Goal: Task Accomplishment & Management: Complete application form

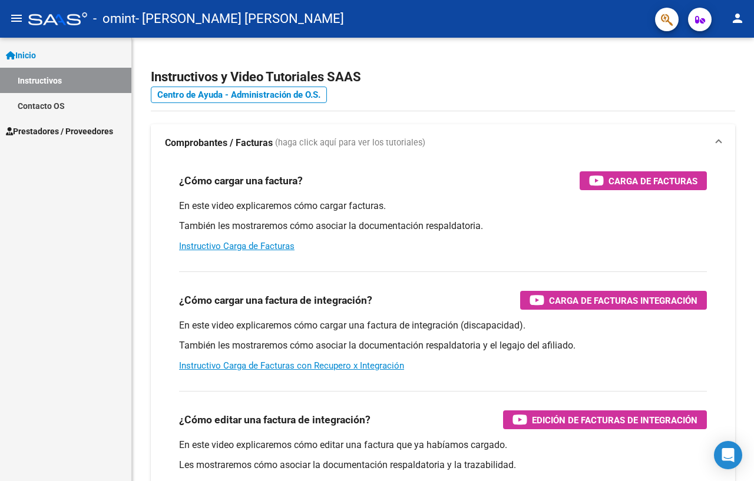
click at [55, 131] on span "Prestadores / Proveedores" at bounding box center [59, 131] width 107 height 13
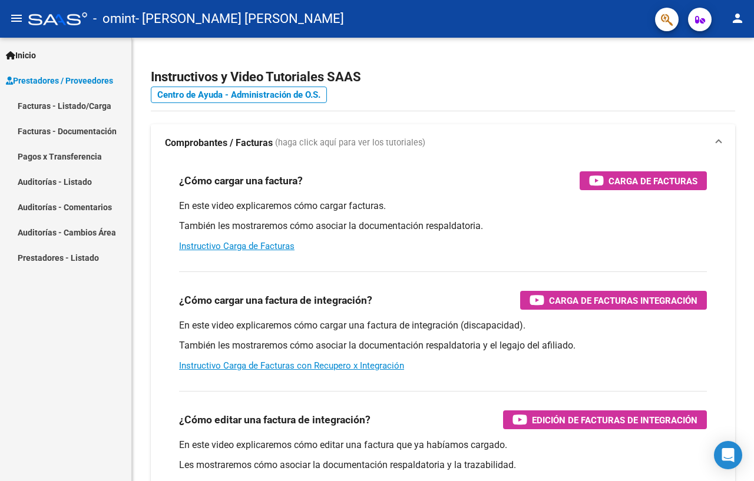
click at [42, 104] on link "Facturas - Listado/Carga" at bounding box center [65, 105] width 131 height 25
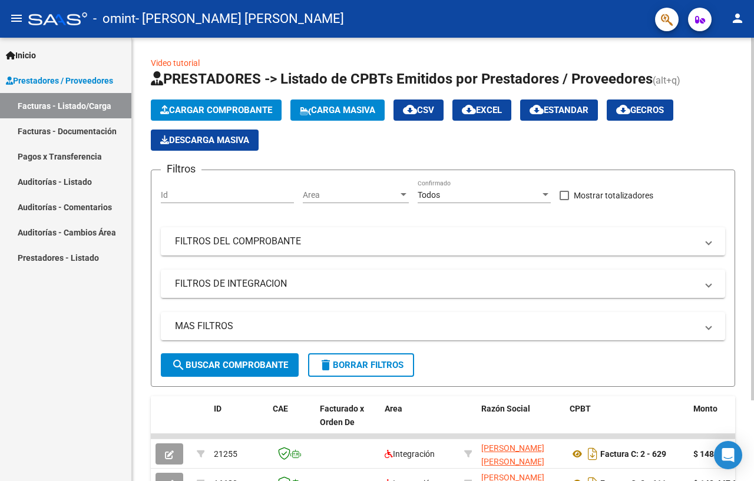
click at [245, 109] on span "Cargar Comprobante" at bounding box center [216, 110] width 112 height 11
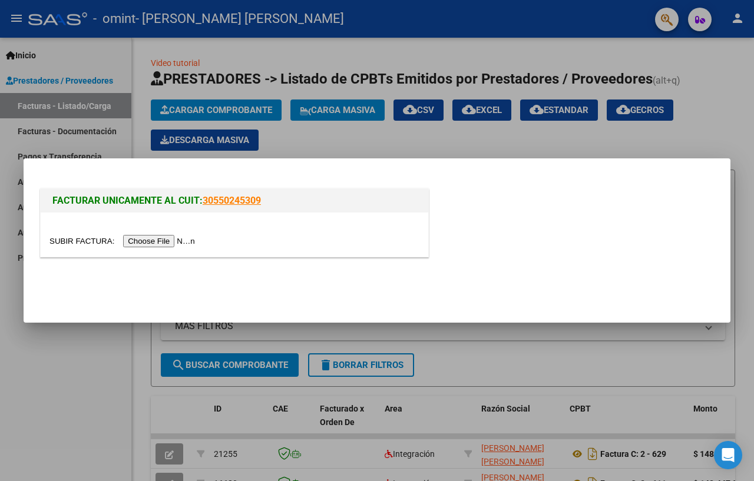
click at [158, 238] on input "file" at bounding box center [123, 241] width 149 height 12
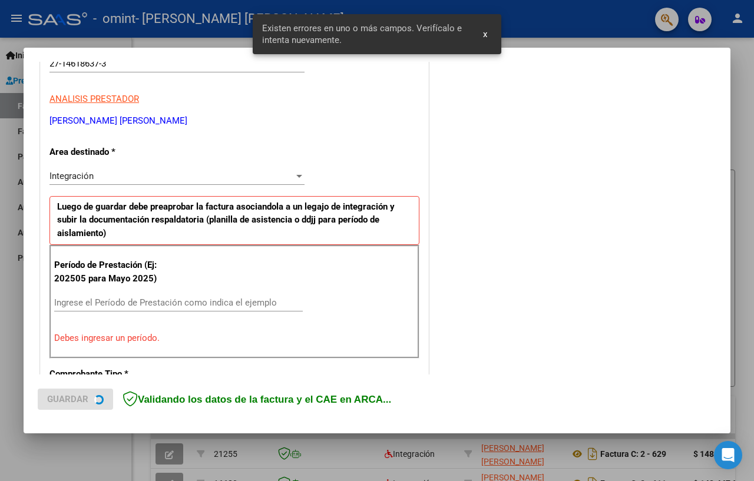
scroll to position [245, 0]
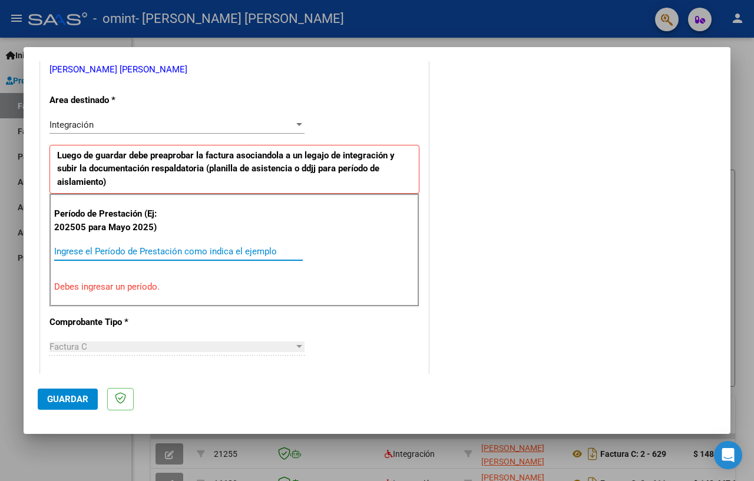
click at [153, 249] on input "Ingrese el Período de Prestación como indica el ejemplo" at bounding box center [178, 251] width 249 height 11
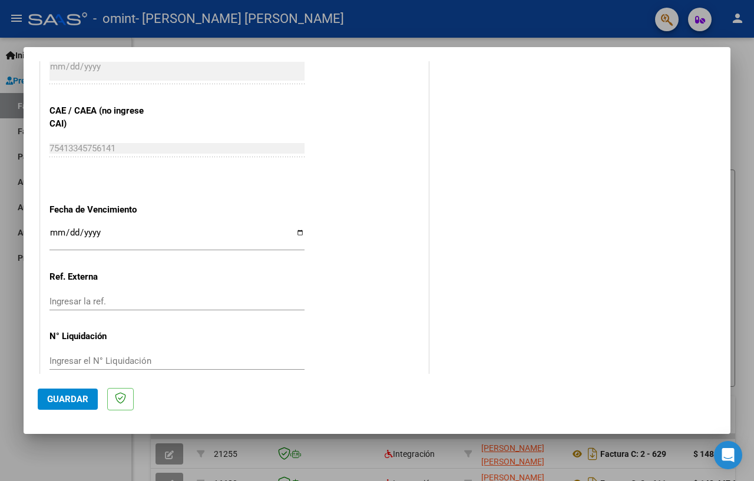
scroll to position [736, 0]
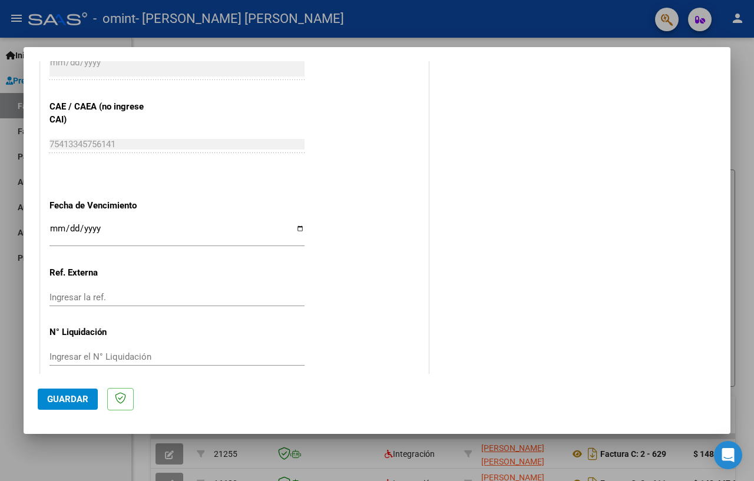
type input "202509"
click at [296, 224] on input "Ingresar la fecha" at bounding box center [176, 233] width 255 height 19
type input "[DATE]"
click at [84, 397] on span "Guardar" at bounding box center [67, 399] width 41 height 11
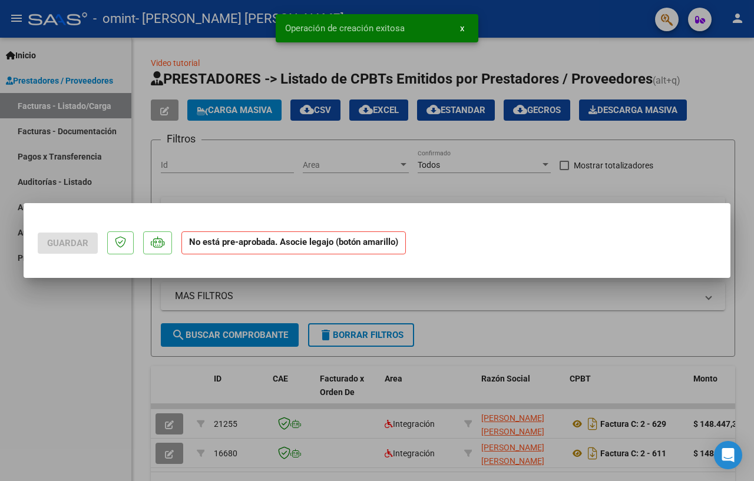
scroll to position [0, 0]
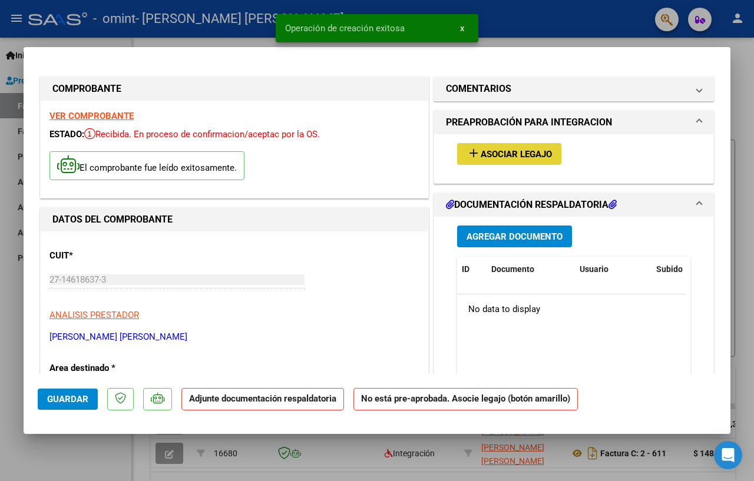
click at [491, 158] on span "Asociar Legajo" at bounding box center [516, 154] width 71 height 11
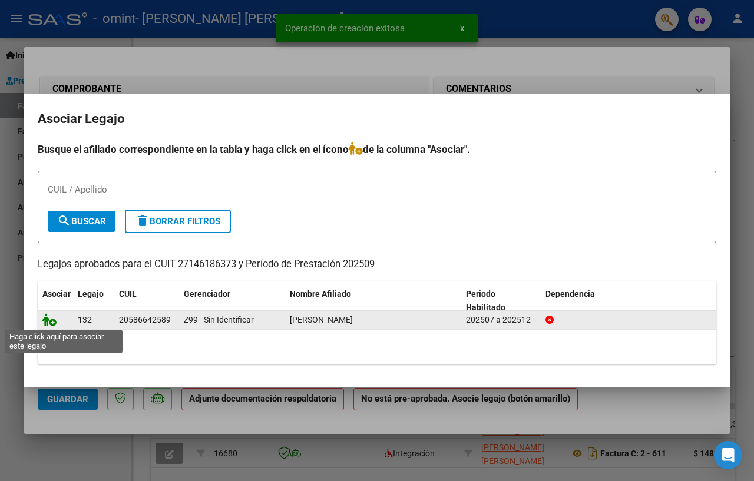
click at [47, 322] on icon at bounding box center [49, 319] width 14 height 13
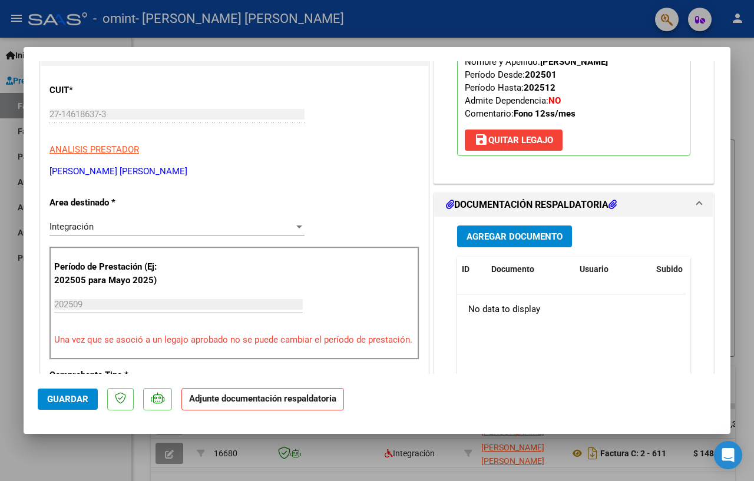
scroll to position [295, 0]
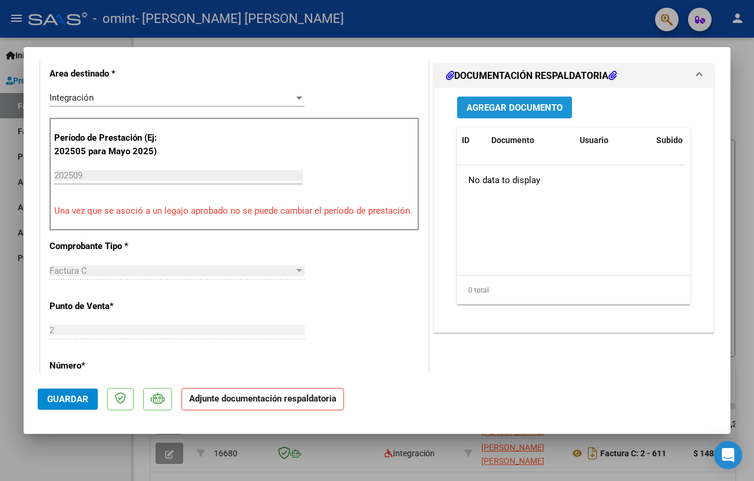
click at [509, 109] on span "Agregar Documento" at bounding box center [515, 108] width 96 height 11
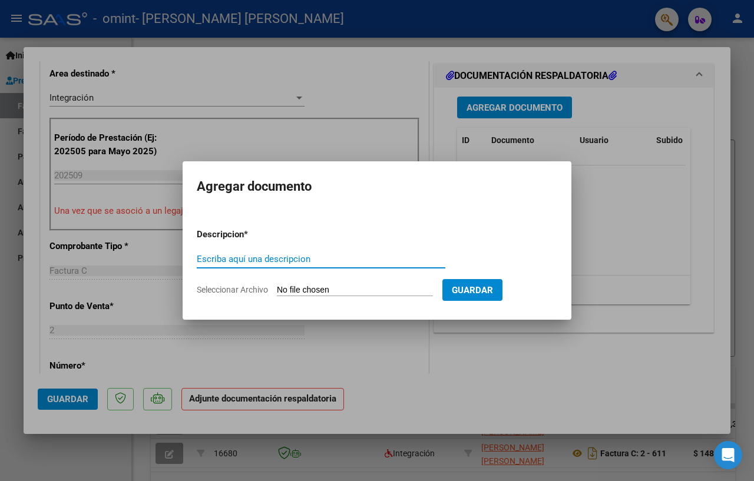
click at [262, 256] on input "Escriba aquí una descripcion" at bounding box center [321, 259] width 249 height 11
type input "FACTURA"
click at [334, 289] on input "Seleccionar Archivo" at bounding box center [355, 290] width 156 height 11
type input "C:\fakepath\FC 646 011025_ORTIZ 09825.pdf"
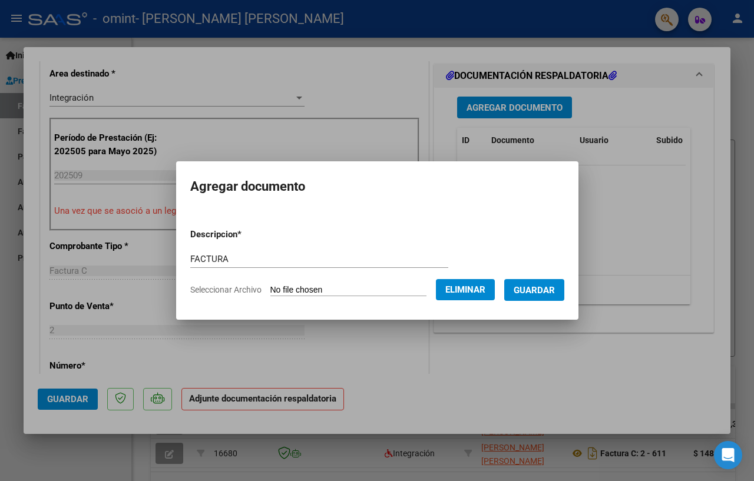
click at [520, 288] on span "Guardar" at bounding box center [534, 290] width 41 height 11
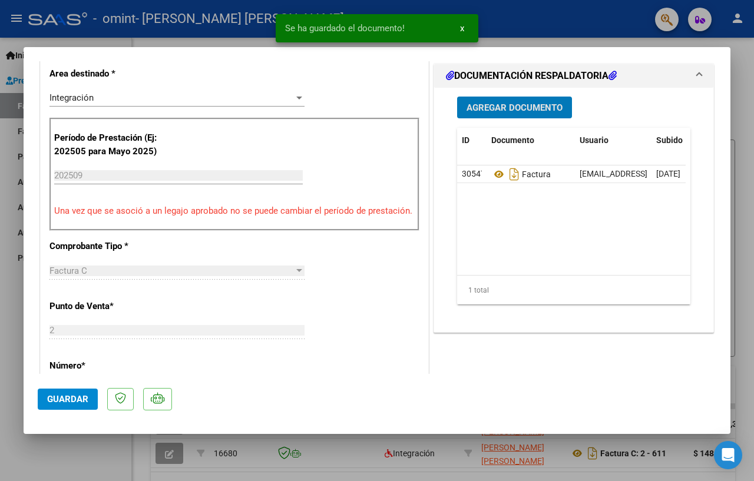
click at [509, 105] on span "Agregar Documento" at bounding box center [515, 108] width 96 height 11
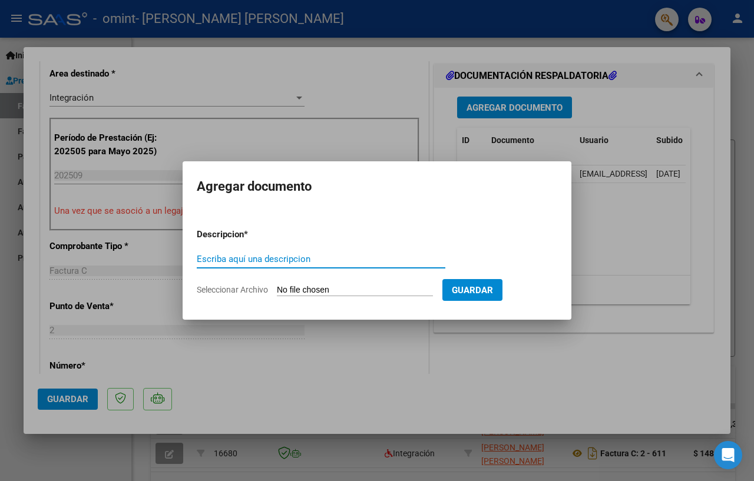
click at [249, 261] on input "Escriba aquí una descripcion" at bounding box center [321, 259] width 249 height 11
type input "planilla asistencia"
click at [375, 287] on input "Seleccionar Archivo" at bounding box center [355, 290] width 156 height 11
type input "C:\fakepath\Planilla Asistencia MODELO 0925.pdf"
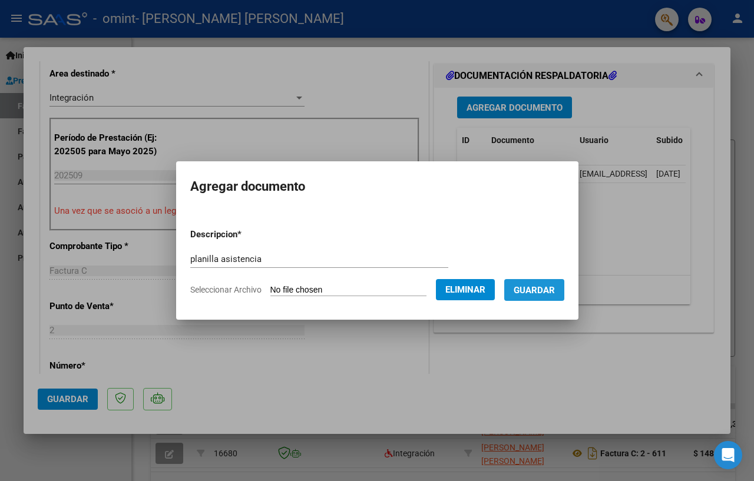
click at [531, 286] on span "Guardar" at bounding box center [534, 290] width 41 height 11
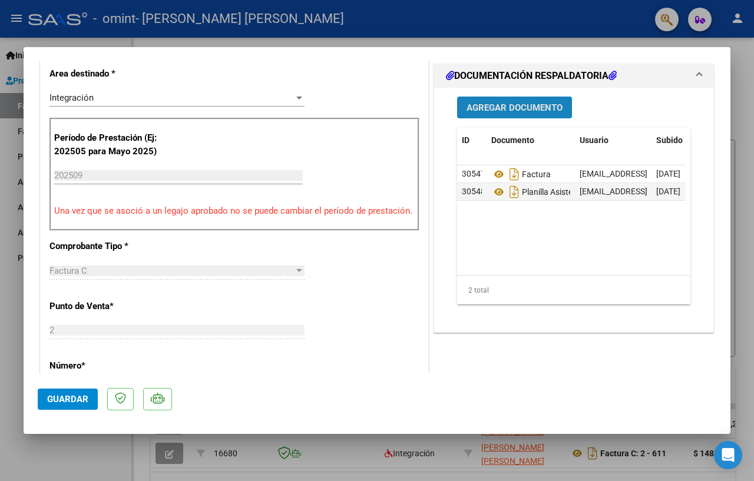
click at [510, 108] on span "Agregar Documento" at bounding box center [515, 108] width 96 height 11
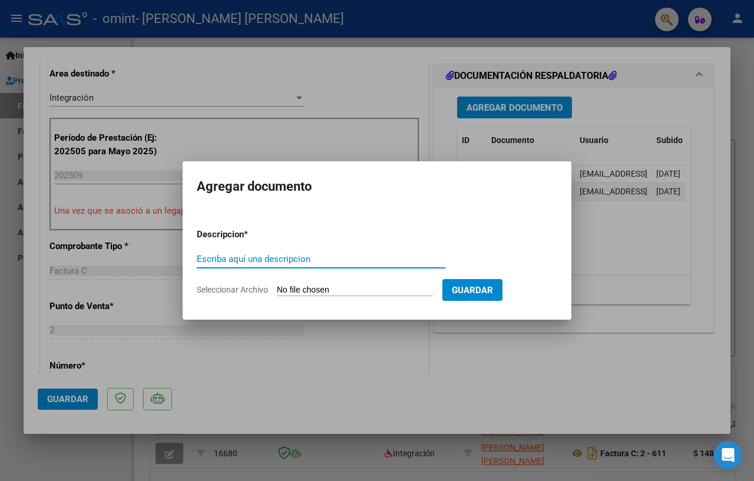
click at [274, 260] on input "Escriba aquí una descripcion" at bounding box center [321, 259] width 249 height 11
type input "autorizacion"
click at [306, 289] on input "Seleccionar Archivo" at bounding box center [355, 290] width 156 height 11
type input "C:\fakepath\autoriz [PERSON_NAME].pdf"
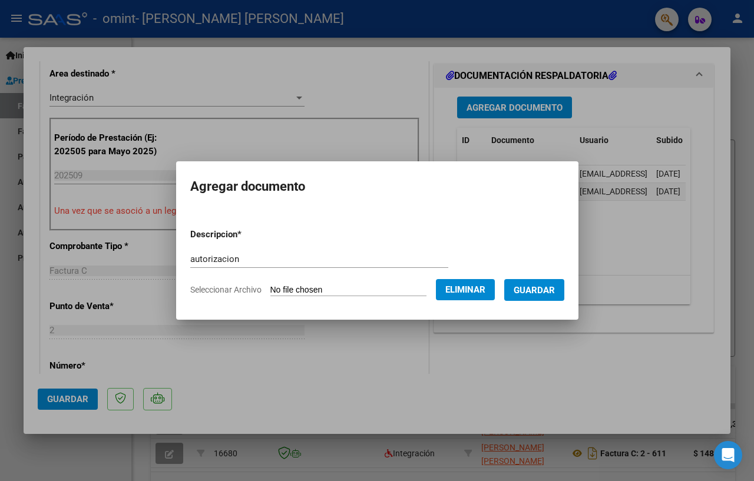
click at [538, 289] on span "Guardar" at bounding box center [534, 290] width 41 height 11
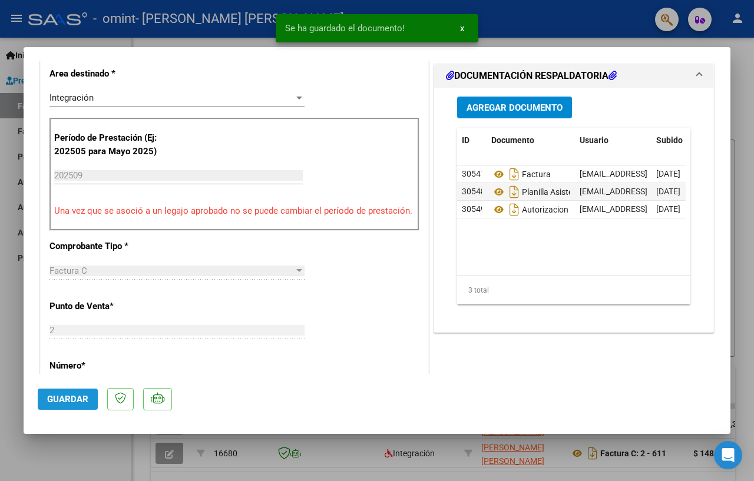
click at [67, 394] on span "Guardar" at bounding box center [67, 399] width 41 height 11
click at [462, 25] on span "x" at bounding box center [462, 28] width 4 height 11
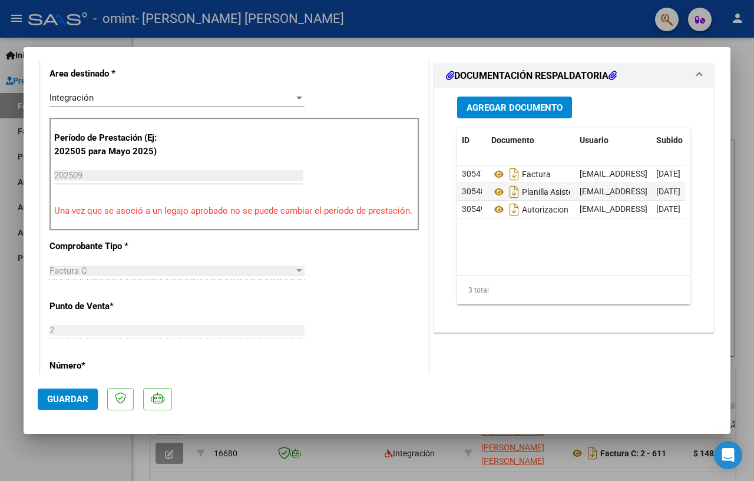
click at [748, 63] on div at bounding box center [377, 240] width 754 height 481
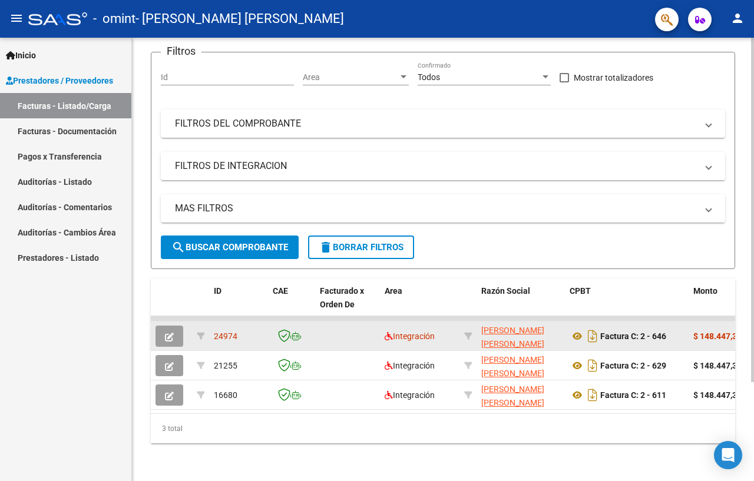
scroll to position [128, 0]
